Goal: Information Seeking & Learning: Compare options

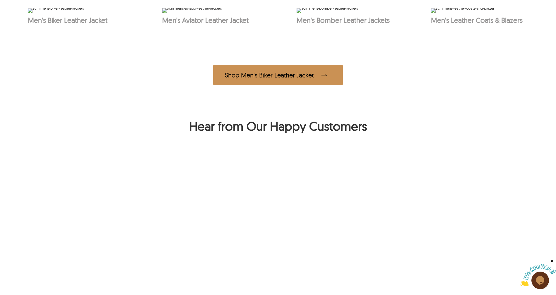
scroll to position [567, 0]
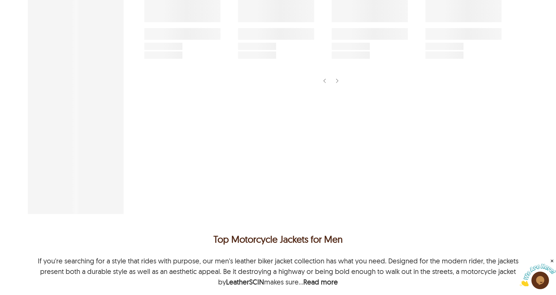
scroll to position [211, 0]
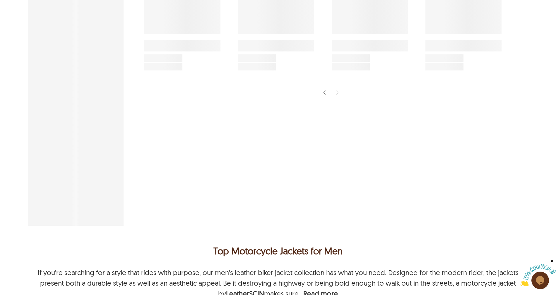
select select "********"
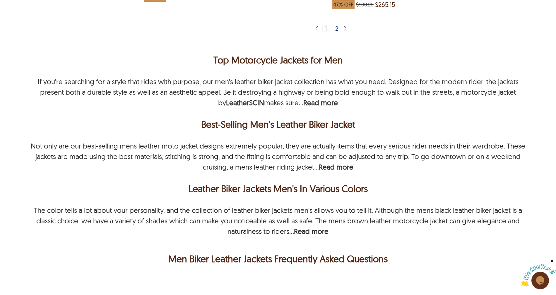
scroll to position [599, 0]
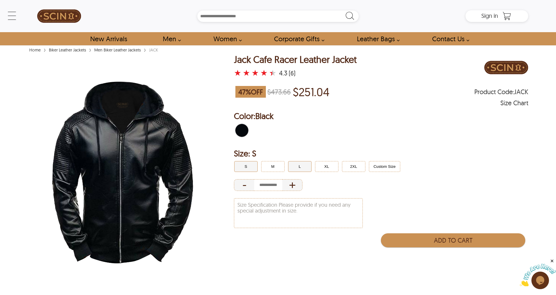
click at [298, 168] on button "L" at bounding box center [299, 166] width 23 height 11
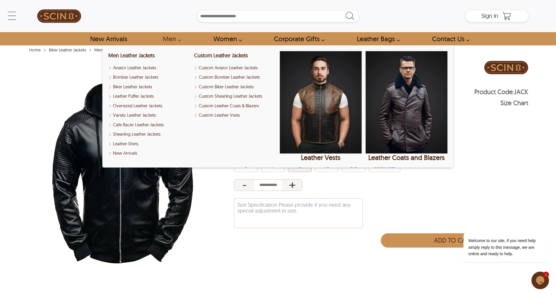
click at [168, 34] on link "Men" at bounding box center [170, 38] width 28 height 13
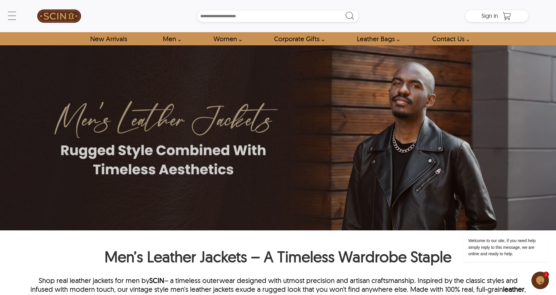
click at [180, 41] on link "Men" at bounding box center [170, 38] width 28 height 13
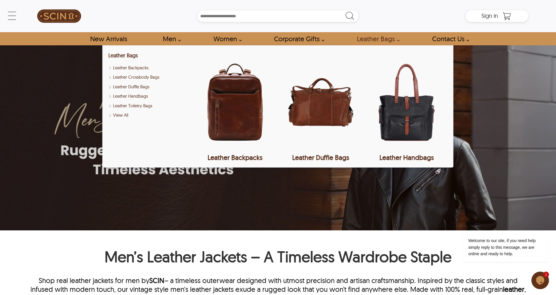
click at [389, 39] on link "Leather Bags" at bounding box center [376, 38] width 53 height 13
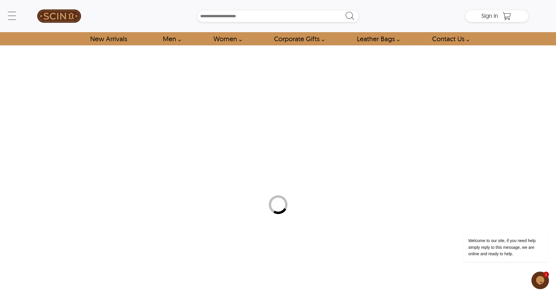
select select "********"
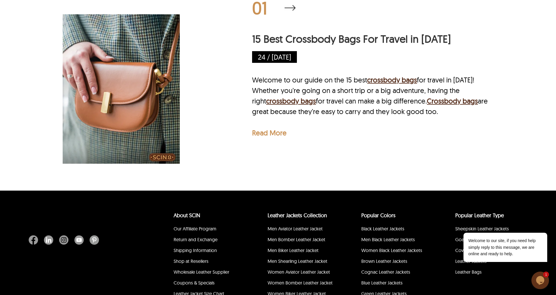
scroll to position [1134, 0]
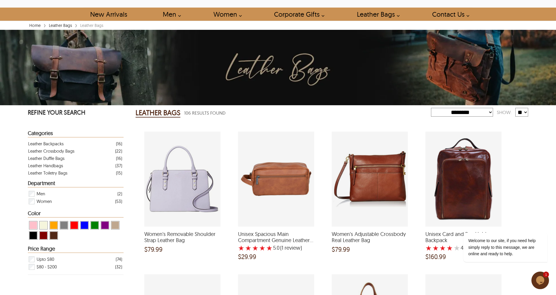
scroll to position [90, 0]
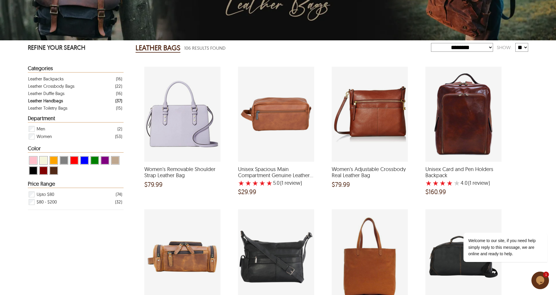
click at [53, 102] on div "Leather Handbags" at bounding box center [45, 100] width 35 height 7
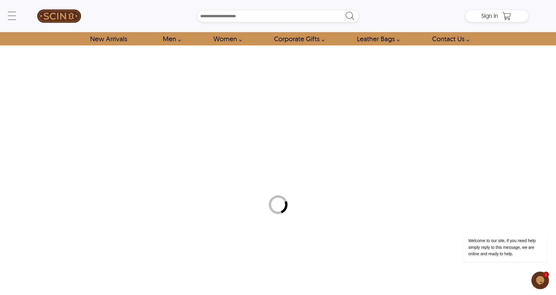
select select "********"
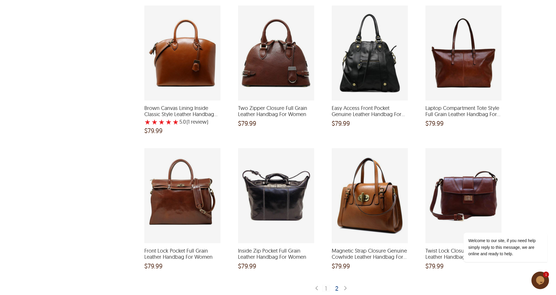
scroll to position [716, 0]
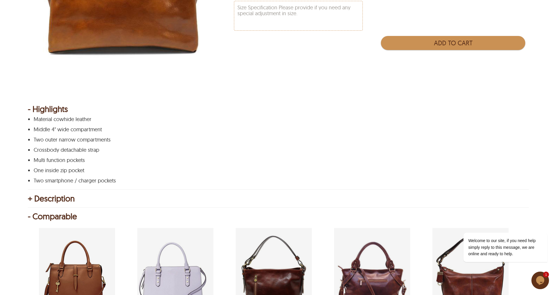
scroll to position [78, 0]
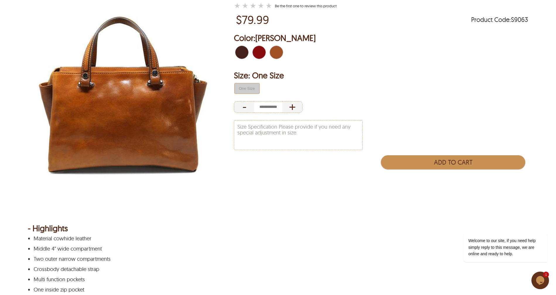
click at [120, 106] on img at bounding box center [123, 95] width 190 height 237
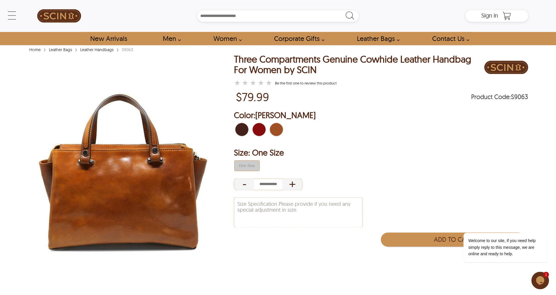
scroll to position [0, 0]
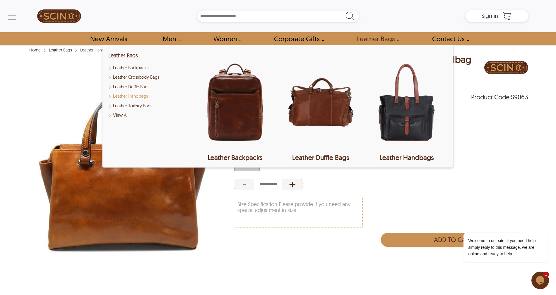
click at [133, 96] on link "Leather Handbags" at bounding box center [149, 96] width 82 height 7
select select "********"
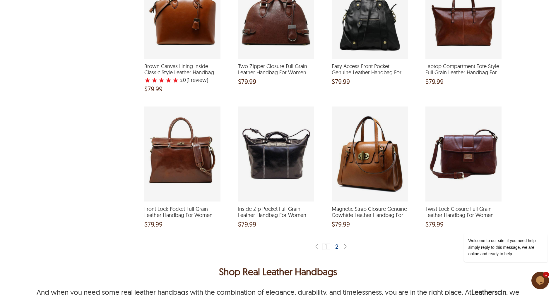
scroll to position [1074, 0]
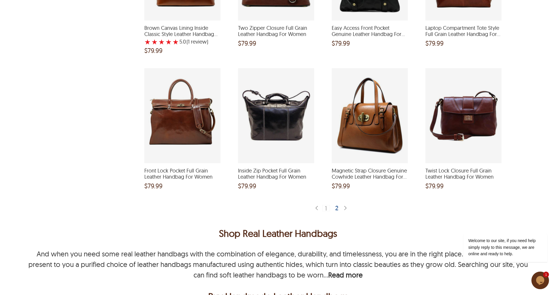
click at [335, 209] on div "2" at bounding box center [337, 208] width 8 height 6
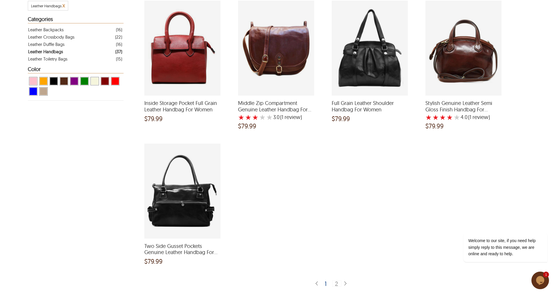
scroll to position [30, 0]
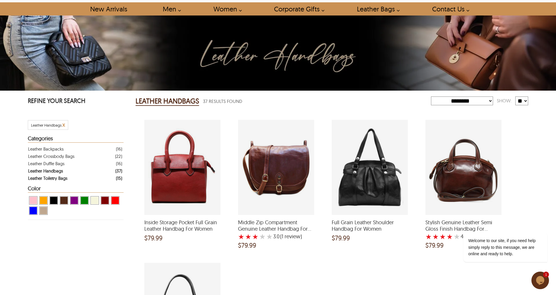
click at [44, 178] on div "Leather Toiletry Bags" at bounding box center [47, 178] width 39 height 7
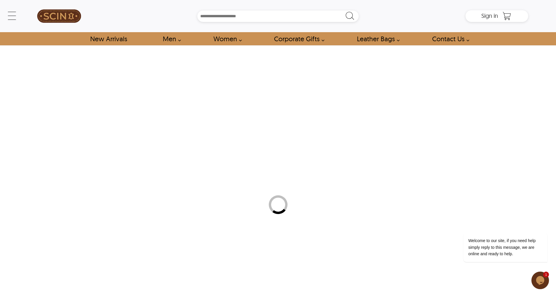
select select "********"
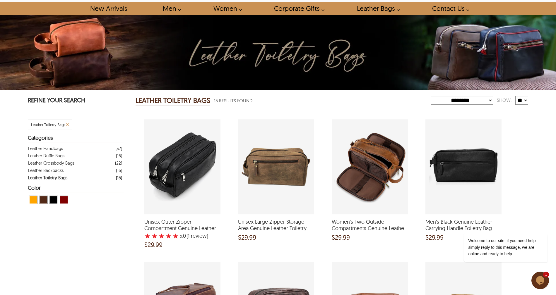
scroll to position [30, 0]
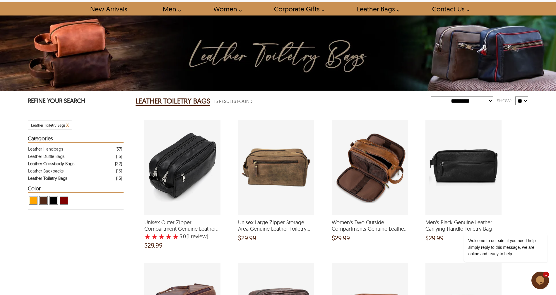
click at [58, 164] on div "Leather Crossbody Bags" at bounding box center [51, 163] width 46 height 7
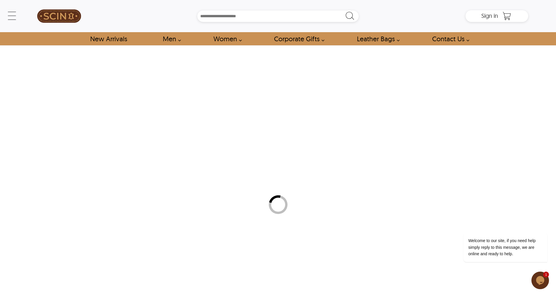
select select "********"
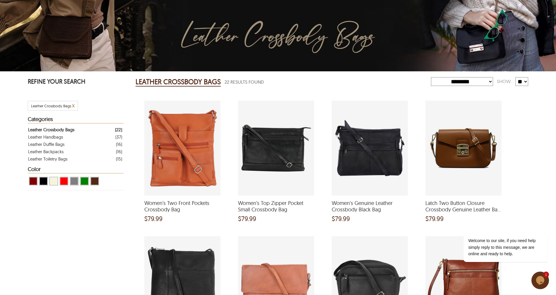
scroll to position [30, 0]
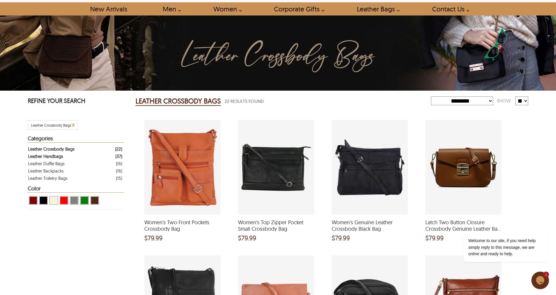
click at [44, 157] on div "Leather Handbags" at bounding box center [45, 156] width 35 height 7
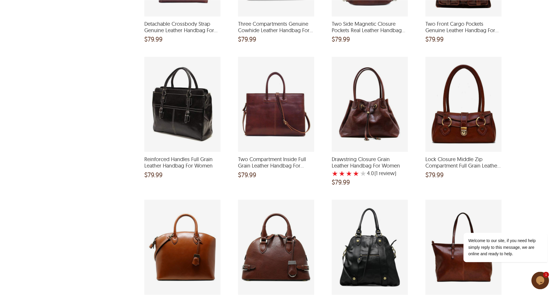
scroll to position [806, 0]
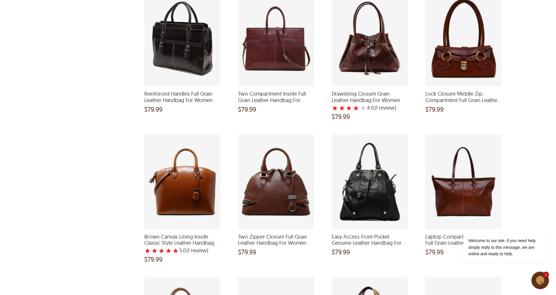
click at [196, 58] on div "Reinforced Handles Full Grain Leather Handbag For Women and a price of $79.99" at bounding box center [182, 38] width 76 height 95
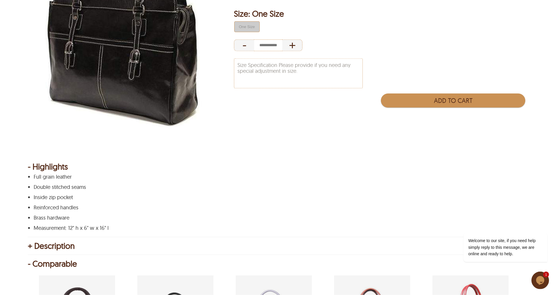
scroll to position [78, 0]
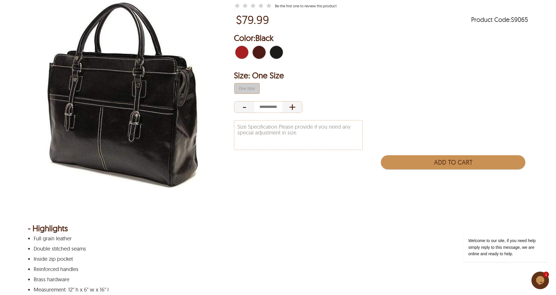
click at [242, 53] on span "Red" at bounding box center [244, 52] width 4 height 13
click at [258, 52] on span "Brown" at bounding box center [255, 52] width 6 height 13
click at [142, 139] on img at bounding box center [123, 95] width 190 height 237
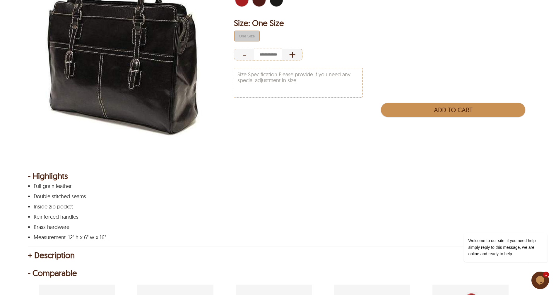
scroll to position [107, 0]
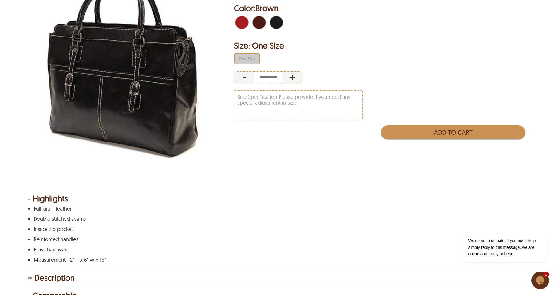
click at [129, 100] on img at bounding box center [123, 65] width 190 height 237
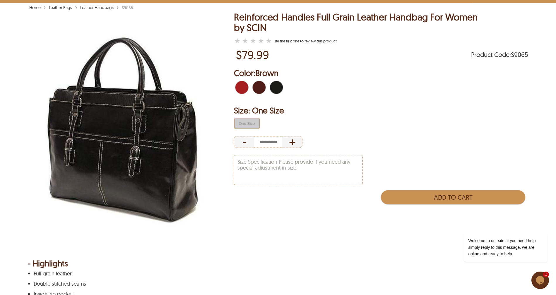
scroll to position [0, 0]
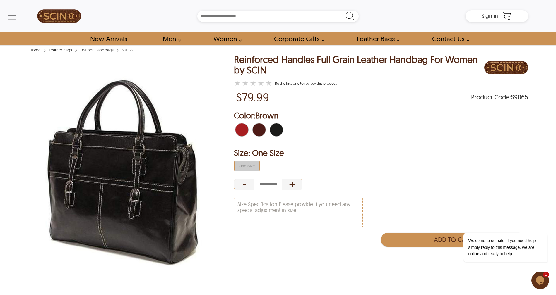
click at [241, 128] on span "Red" at bounding box center [238, 129] width 6 height 13
click at [260, 129] on span "Brown" at bounding box center [261, 129] width 4 height 13
click at [281, 128] on span "Black" at bounding box center [281, 129] width 3 height 13
click at [152, 151] on img at bounding box center [123, 172] width 190 height 237
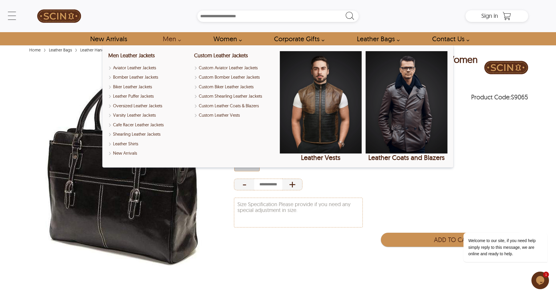
click at [495, 168] on ul "One Size" at bounding box center [379, 166] width 295 height 14
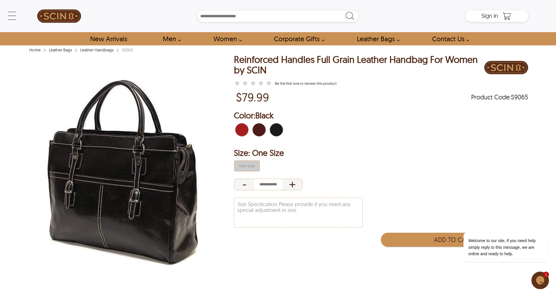
click at [136, 184] on img at bounding box center [123, 172] width 190 height 237
click at [291, 185] on div "+" at bounding box center [292, 185] width 20 height 12
type input "*"
drag, startPoint x: 194, startPoint y: 176, endPoint x: 175, endPoint y: 176, distance: 18.4
click at [193, 176] on img at bounding box center [123, 172] width 190 height 237
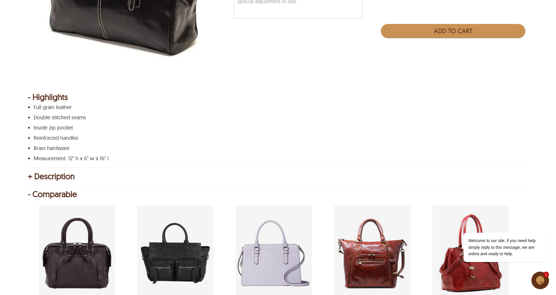
scroll to position [298, 0]
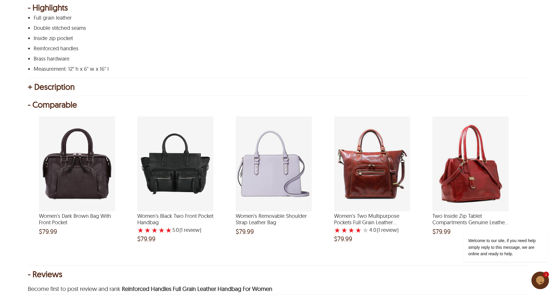
click at [84, 178] on div "Women's Dark Brown Bag With Front Pocket and a price of $79.99" at bounding box center [77, 163] width 76 height 95
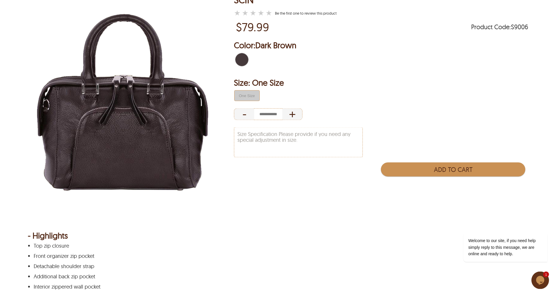
scroll to position [18, 0]
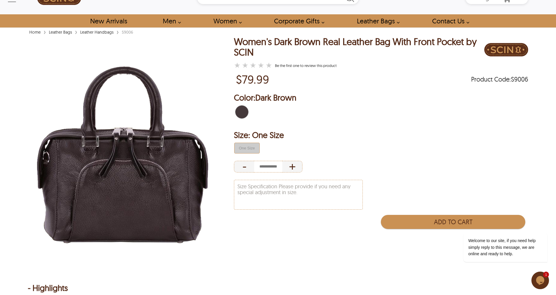
click at [238, 116] on span "Dark Brown" at bounding box center [238, 112] width 6 height 13
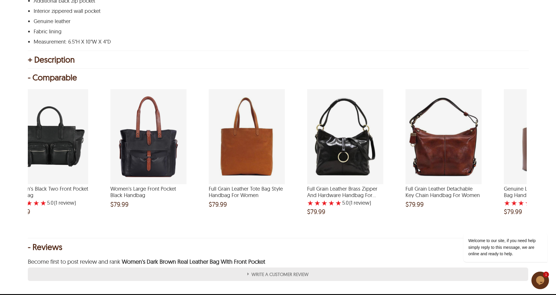
scroll to position [0, 288]
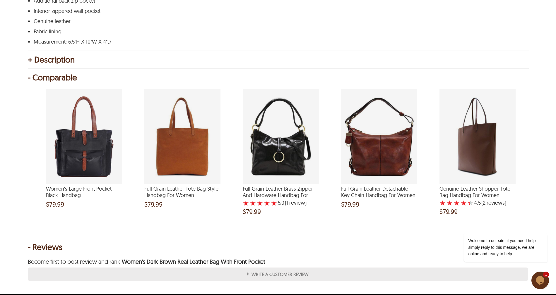
click at [399, 164] on div "Full Grain Leather Detachable Key Chain Handbag For Women and a price of $79.99" at bounding box center [379, 136] width 76 height 95
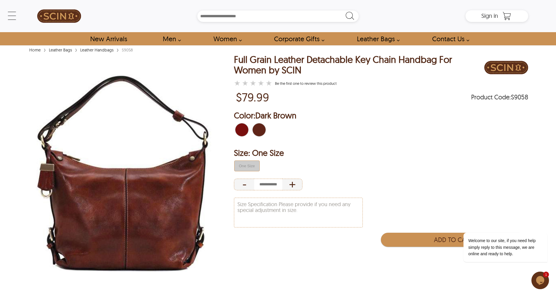
click at [263, 134] on span "Dark Brown" at bounding box center [264, 129] width 3 height 13
click at [262, 128] on span "Dark Brown" at bounding box center [261, 129] width 4 height 13
click at [242, 130] on span "Red" at bounding box center [244, 129] width 4 height 13
